Goal: Information Seeking & Learning: Understand process/instructions

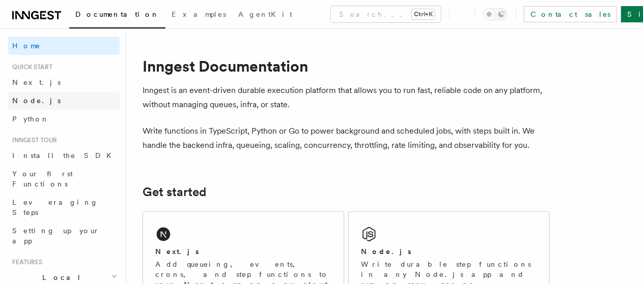
click at [58, 99] on link "Node.js" at bounding box center [63, 101] width 111 height 18
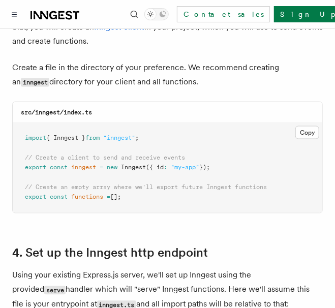
scroll to position [1364, 0]
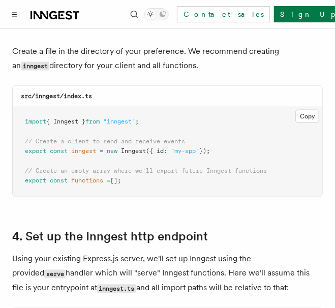
click at [182, 148] on span ""my-app"" at bounding box center [185, 151] width 28 height 7
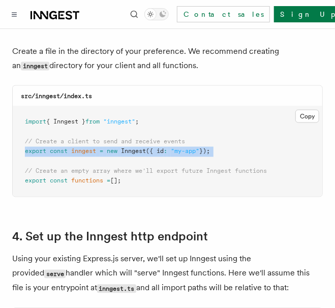
click at [182, 148] on span ""my-app"" at bounding box center [185, 151] width 28 height 7
copy code "export const inngest = new Inngest ({ id : "my-app" });"
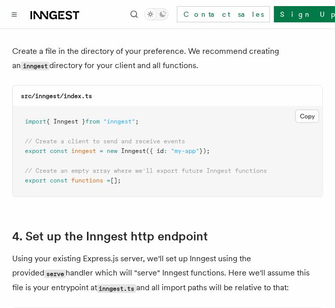
click at [207, 86] on div "src/inngest/index.ts" at bounding box center [168, 96] width 310 height 21
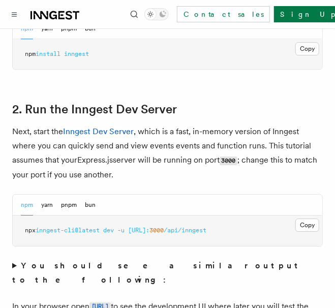
scroll to position [733, 0]
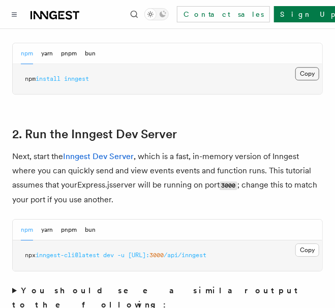
click at [316, 72] on button "Copy Copied" at bounding box center [308, 73] width 24 height 13
click at [288, 135] on h2 "2. Run the Inngest Dev Server" at bounding box center [167, 134] width 311 height 14
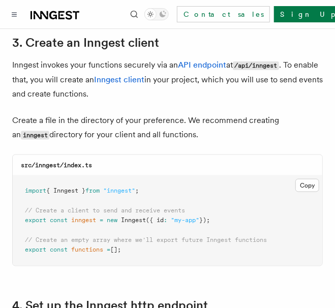
scroll to position [1323, 0]
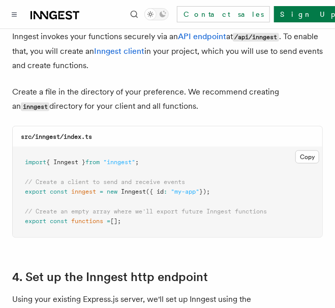
click at [103, 218] on span "functions" at bounding box center [87, 221] width 32 height 7
drag, startPoint x: 104, startPoint y: 207, endPoint x: 75, endPoint y: 203, distance: 28.8
click at [75, 203] on pre "import { Inngest } from "inngest" ; // Create a client to send and receive even…" at bounding box center [168, 193] width 310 height 90
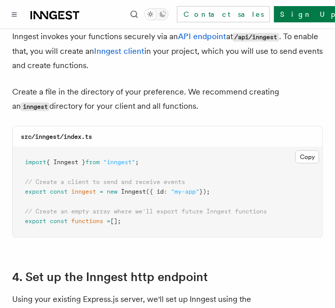
click at [75, 203] on pre "import { Inngest } from "inngest" ; // Create a client to send and receive even…" at bounding box center [168, 193] width 310 height 90
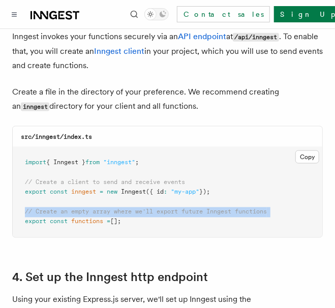
click at [75, 203] on pre "import { Inngest } from "inngest" ; // Create a client to send and receive even…" at bounding box center [168, 193] width 310 height 90
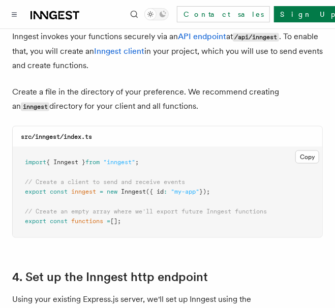
drag, startPoint x: 24, startPoint y: 195, endPoint x: 157, endPoint y: 217, distance: 134.1
click at [157, 217] on pre "import { Inngest } from "inngest" ; // Create a client to send and receive even…" at bounding box center [168, 193] width 310 height 90
copy code "// Create an empty array where we'll export future Inngest functions export con…"
click at [225, 86] on p "Create a file in the directory of your preference. We recommend creating an inn…" at bounding box center [167, 99] width 311 height 29
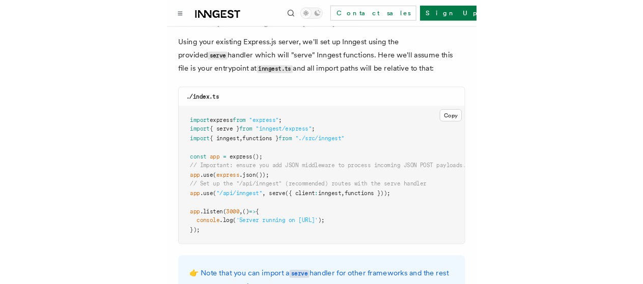
scroll to position [1587, 0]
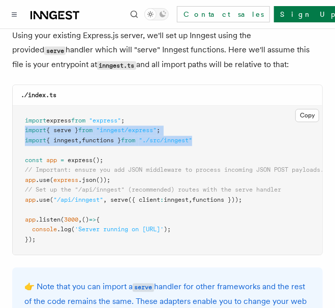
drag, startPoint x: 23, startPoint y: 117, endPoint x: 209, endPoint y: 126, distance: 185.9
click at [209, 126] on pre "import express from "express" ; import { serve } from "inngest/express" ; impor…" at bounding box center [168, 181] width 310 height 150
copy code "import { serve } from "inngest/express" ; import { inngest , functions } from "…"
